Goal: Task Accomplishment & Management: Complete application form

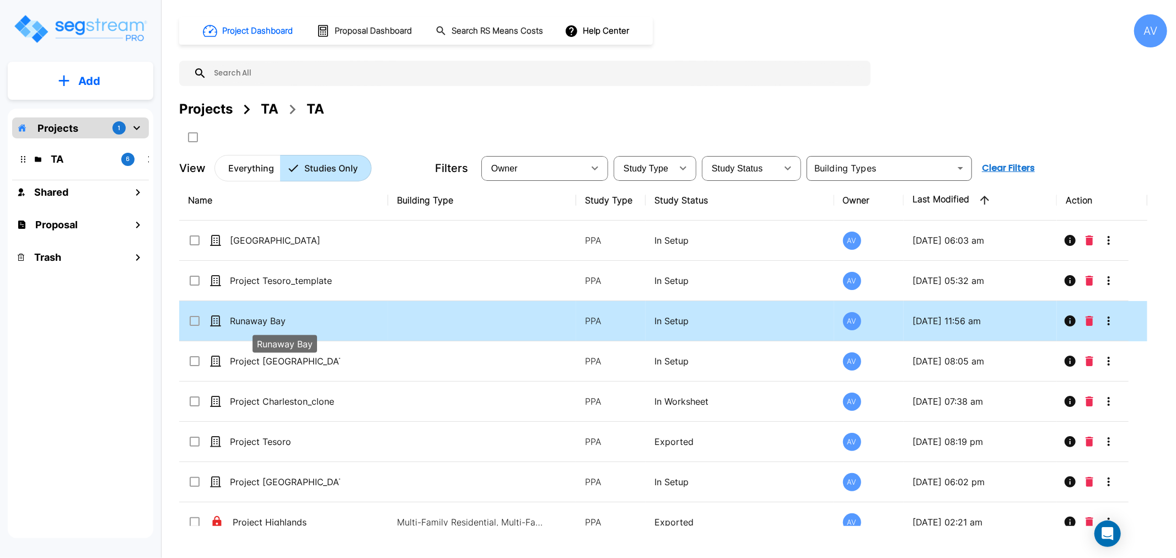
click at [282, 320] on p "Runaway Bay" at bounding box center [285, 320] width 110 height 13
checkbox input "true"
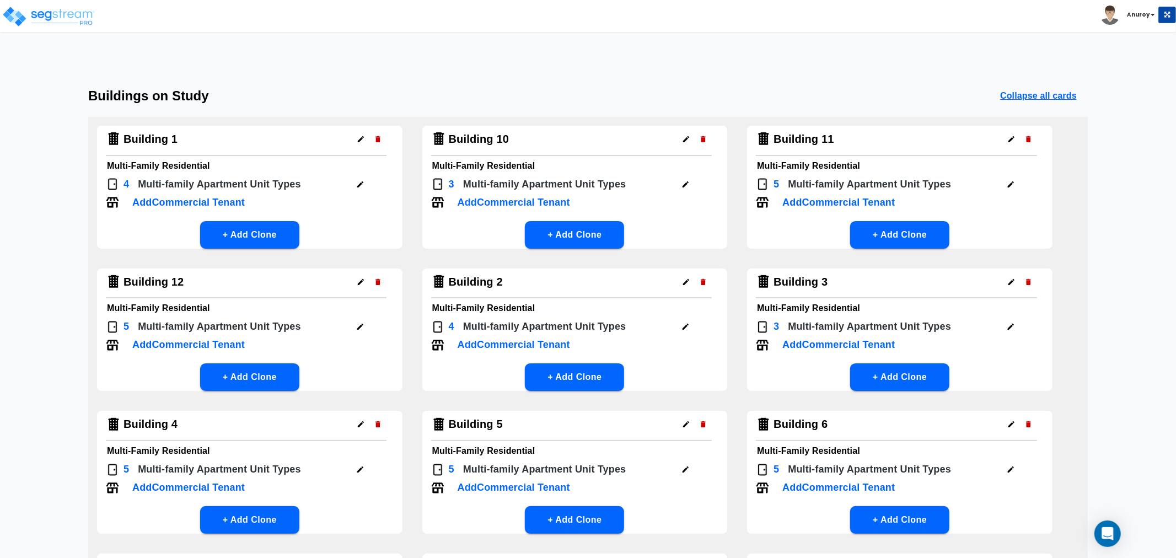
click at [150, 171] on h6 "Multi-Family Residential" at bounding box center [249, 165] width 285 height 15
click at [148, 122] on div "Building 1 Multi-Family Residential 4 Multi-family Apartment Unit Type s Add Co…" at bounding box center [587, 477] width 999 height 721
click at [154, 133] on h4 "Building 1" at bounding box center [150, 139] width 54 height 14
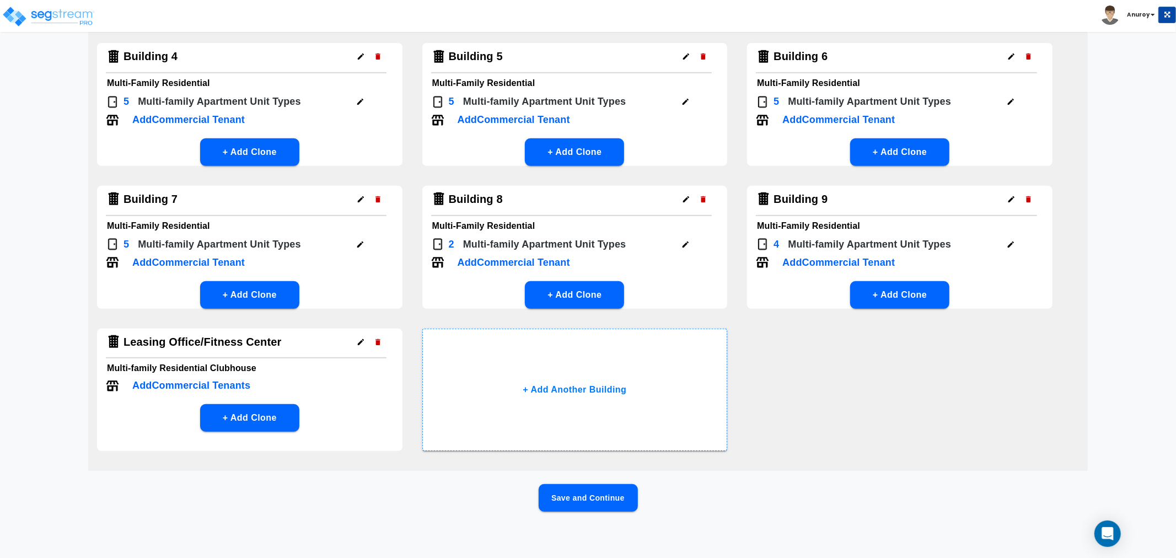
click at [572, 510] on div "Save and Continue" at bounding box center [587, 515] width 999 height 63
click at [569, 503] on button "Save and Continue" at bounding box center [587, 498] width 99 height 28
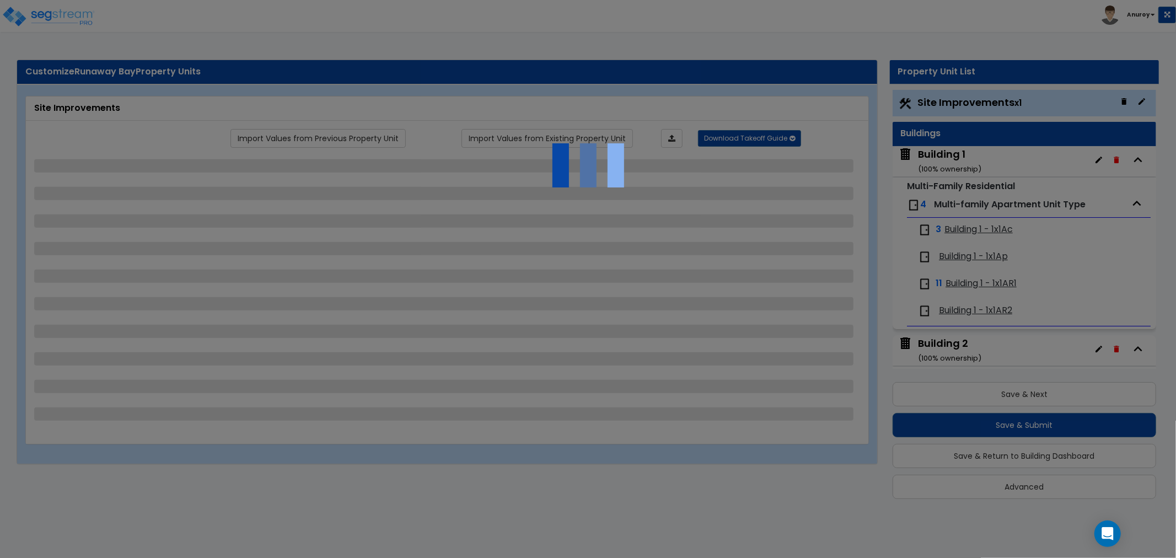
scroll to position [3, 0]
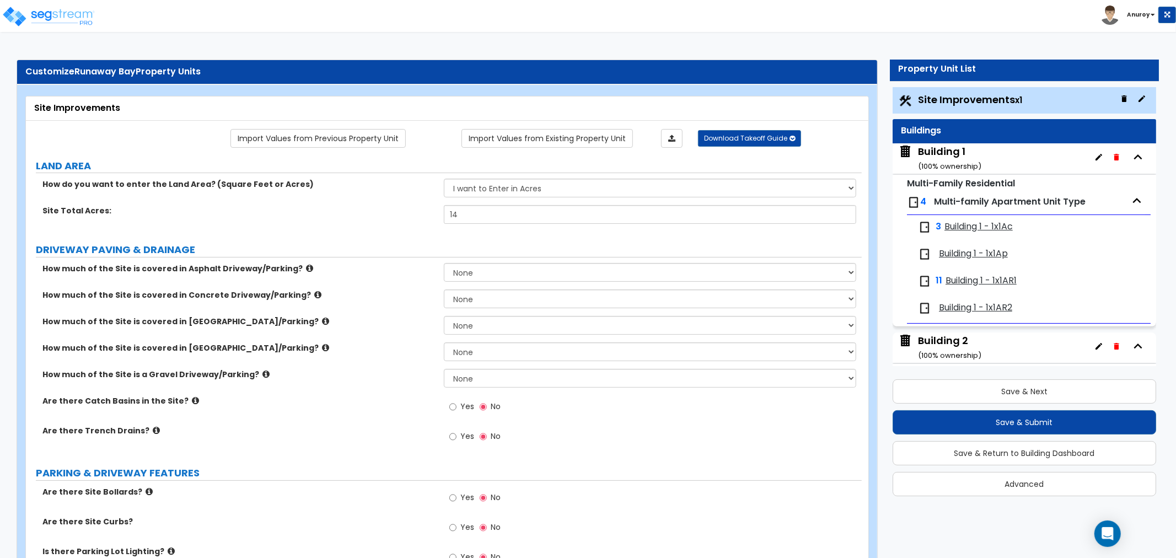
click at [951, 223] on span "Building 1 - 1x1Ac" at bounding box center [978, 226] width 68 height 13
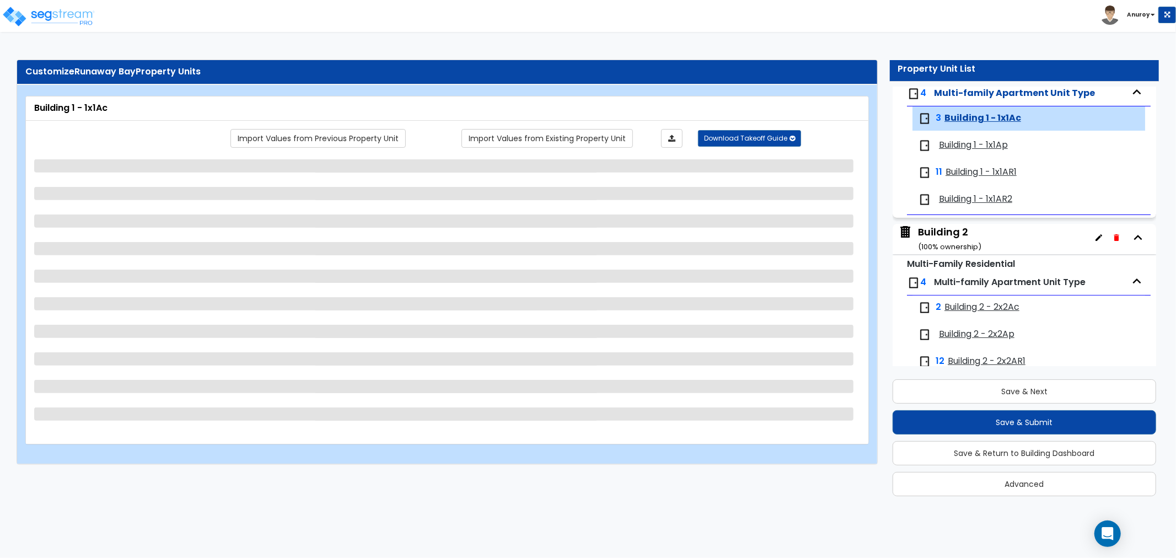
scroll to position [128, 0]
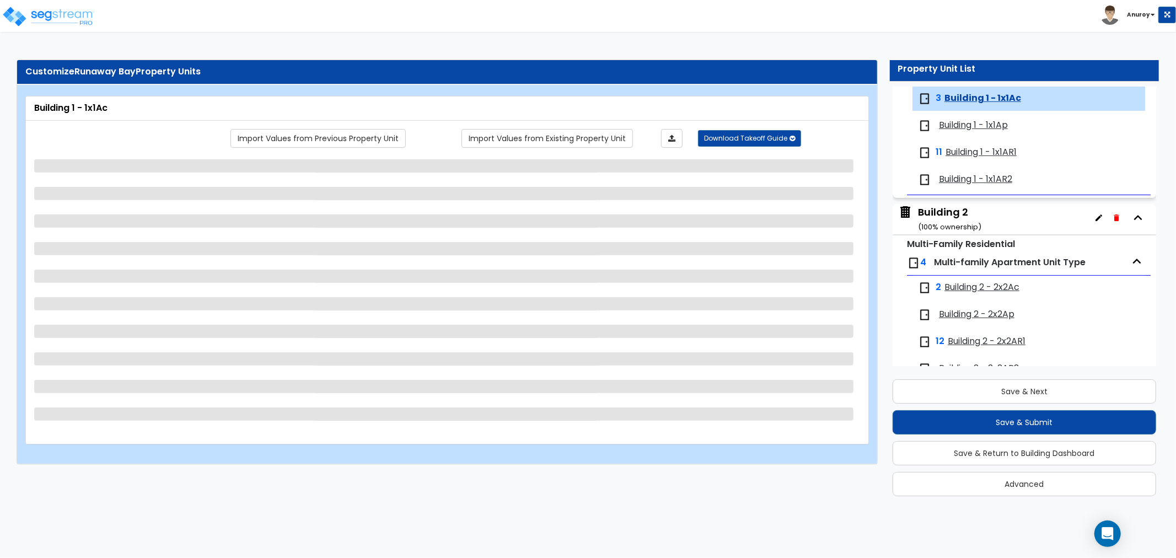
select select "1"
select select "4"
select select "1"
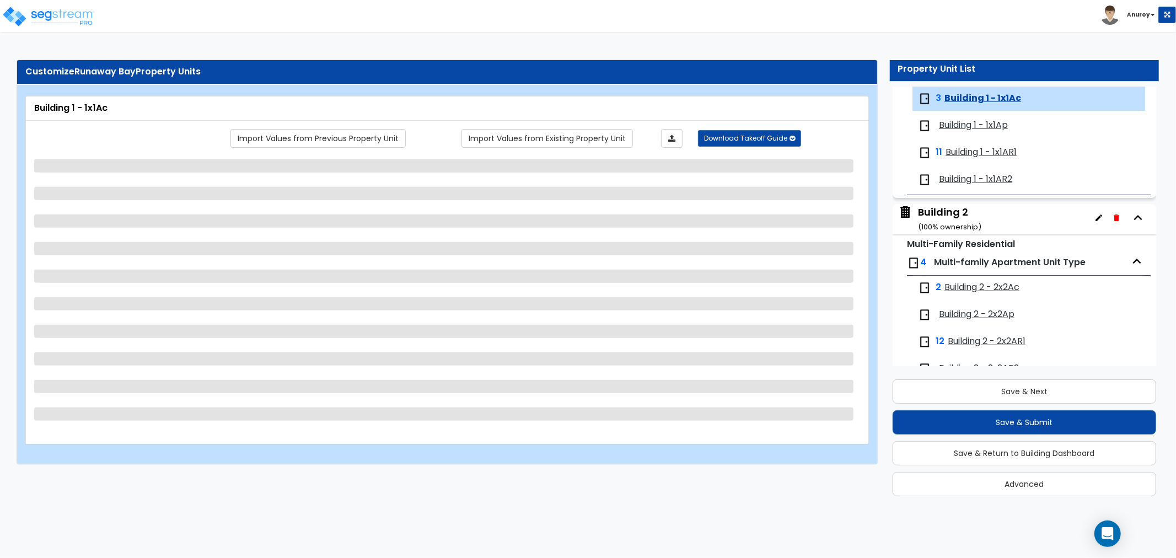
select select "3"
select select "1"
select select "4"
select select "2"
select select "1"
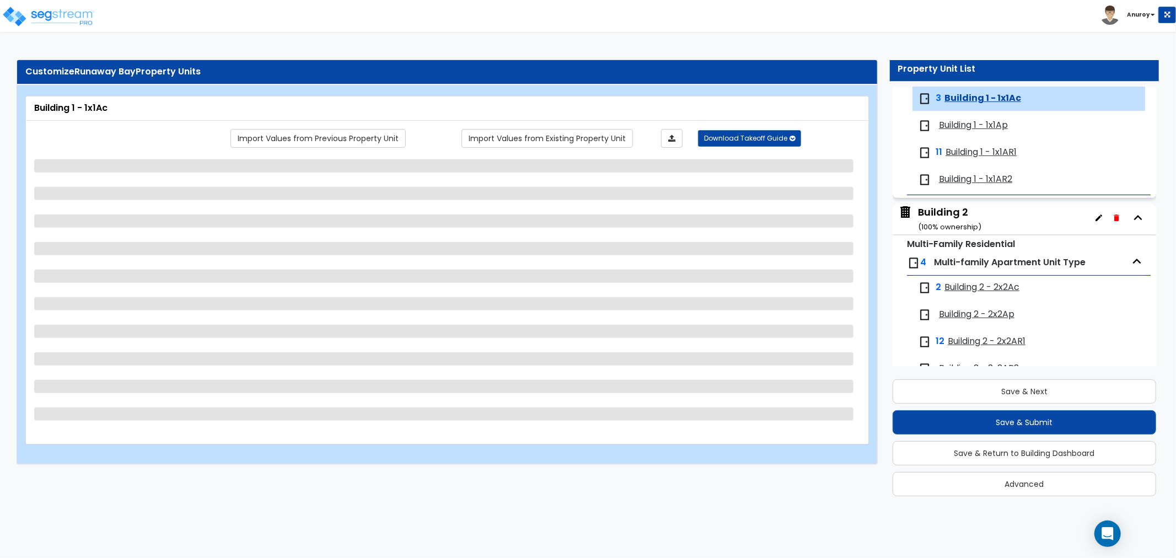
select select "1"
select select "3"
select select "1"
select select "2"
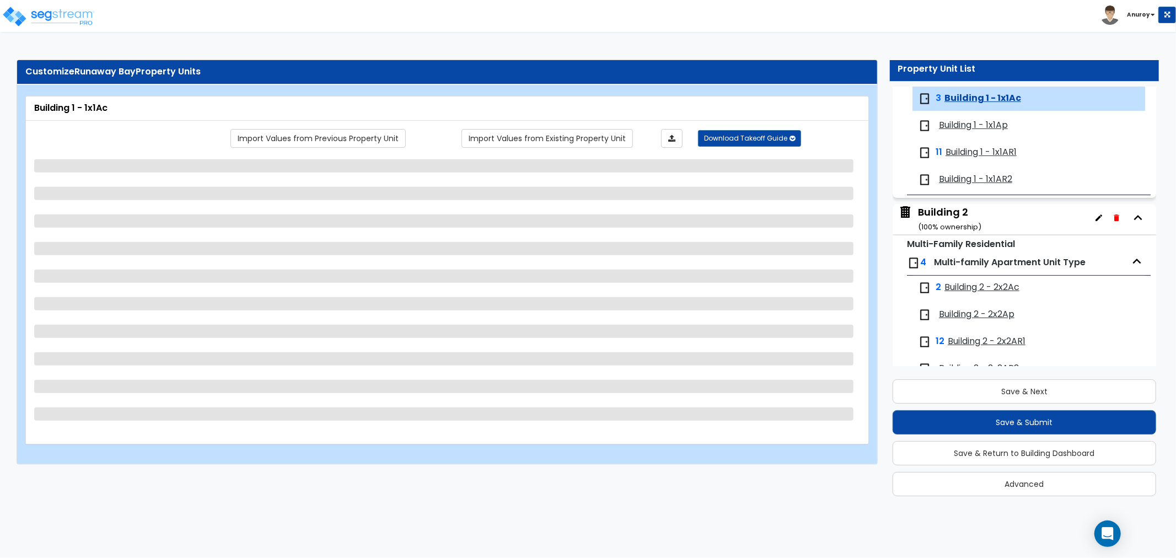
select select "1"
select select "2"
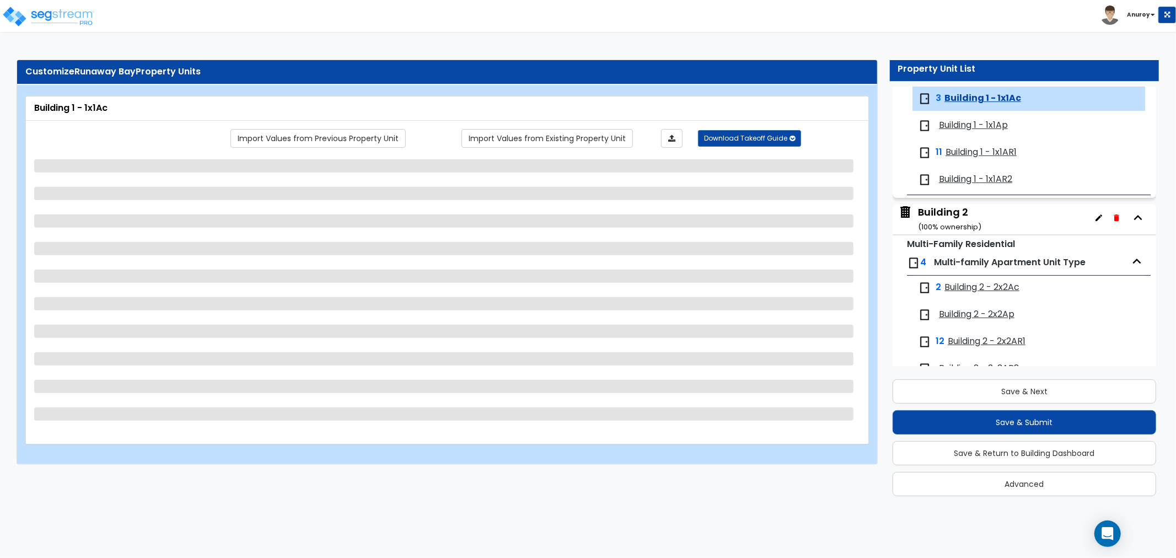
select select "2"
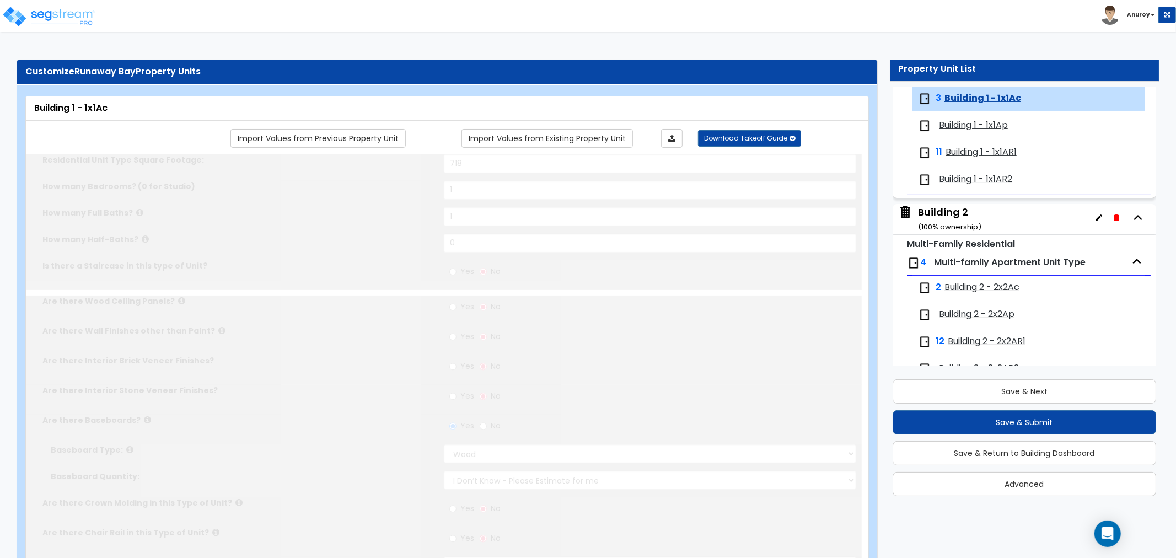
type input "1"
